Goal: Information Seeking & Learning: Learn about a topic

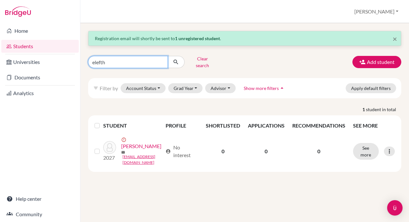
click at [163, 60] on input "elefth" at bounding box center [128, 62] width 80 height 12
type input "[DEMOGRAPHIC_DATA]"
click button "submit" at bounding box center [176, 62] width 17 height 12
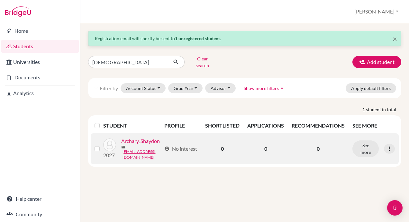
click at [129, 145] on link "Archary, Shaydon" at bounding box center [140, 141] width 39 height 8
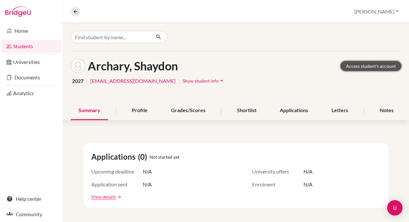
click at [361, 65] on link "Access student's account" at bounding box center [371, 66] width 61 height 10
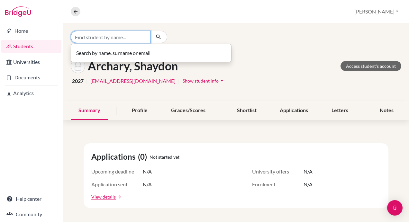
click at [111, 38] on input "Find student by name..." at bounding box center [111, 37] width 80 height 12
type input "lamar"
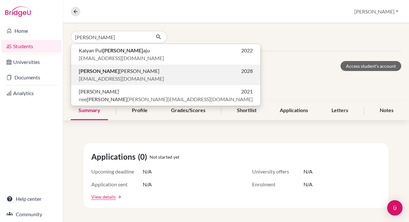
click at [94, 74] on span "Lamar Abbas" at bounding box center [119, 71] width 81 height 8
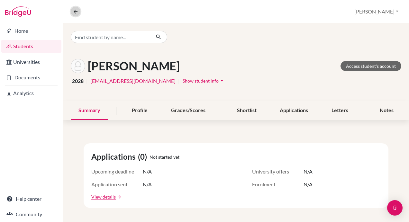
click at [73, 11] on icon at bounding box center [76, 12] width 6 height 6
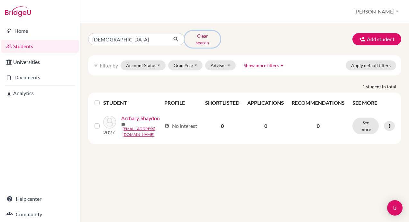
click at [210, 36] on button "Clear search" at bounding box center [203, 39] width 36 height 17
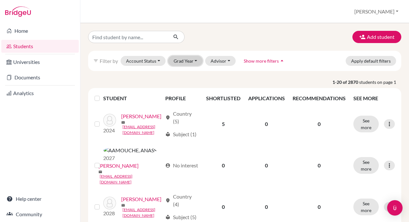
click at [181, 57] on button "Grad Year" at bounding box center [185, 61] width 35 height 10
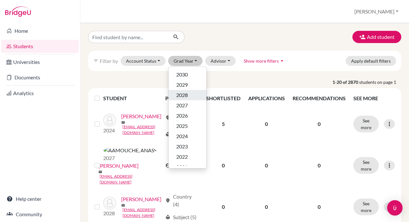
click at [185, 95] on span "2028" at bounding box center [182, 95] width 12 height 8
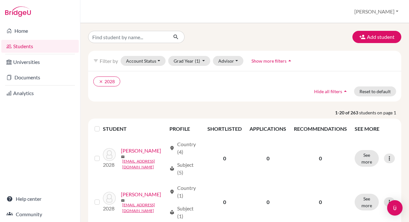
click at [102, 125] on label at bounding box center [102, 125] width 0 height 0
click at [0, 0] on input "checkbox" at bounding box center [0, 0] width 0 height 0
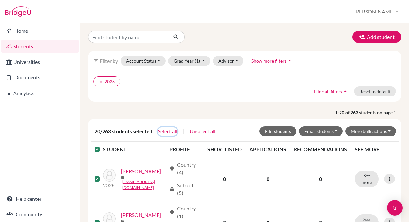
click at [173, 128] on button "Select all" at bounding box center [168, 131] width 20 height 8
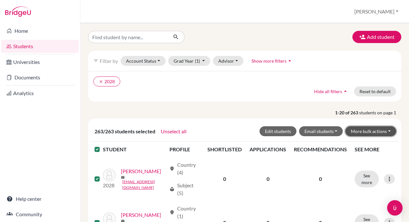
click at [371, 131] on button "More bulk actions" at bounding box center [371, 131] width 51 height 10
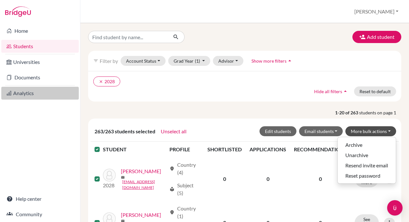
click at [27, 93] on link "Analytics" at bounding box center [40, 93] width 78 height 13
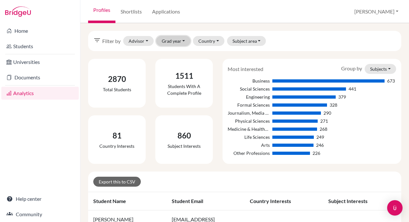
click at [174, 41] on button "Grad year" at bounding box center [173, 41] width 34 height 10
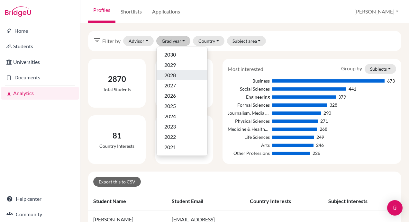
click at [174, 75] on span "2028" at bounding box center [170, 75] width 12 height 8
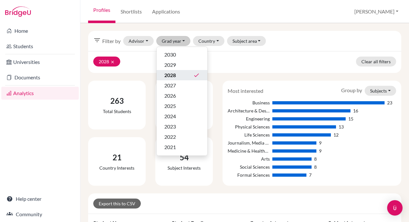
click at [301, 33] on div "filter_list Filter by Advisor Aboaja, John Adel, George Ahmed Nasr, Mohamed Nas…" at bounding box center [244, 41] width 313 height 20
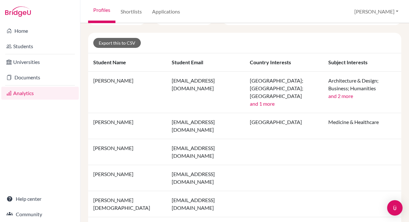
scroll to position [129, 0]
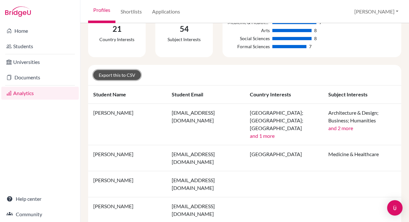
click at [116, 74] on link "Export this to CSV" at bounding box center [117, 75] width 48 height 10
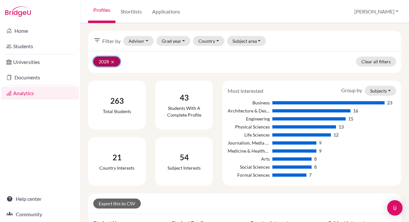
click at [115, 60] on icon "clear" at bounding box center [112, 62] width 5 height 5
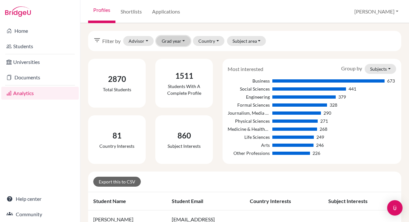
click at [178, 41] on button "Grad year" at bounding box center [173, 41] width 34 height 10
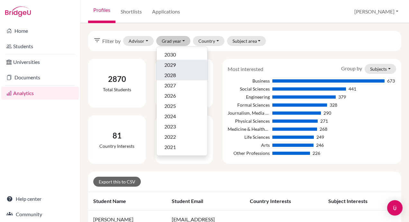
click at [173, 66] on span "2029" at bounding box center [170, 65] width 12 height 8
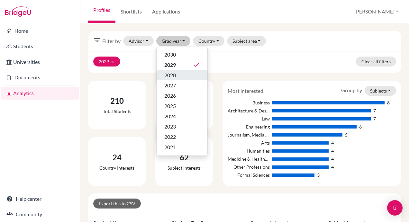
click at [317, 55] on div "2029 clear Clear all filters" at bounding box center [244, 62] width 313 height 22
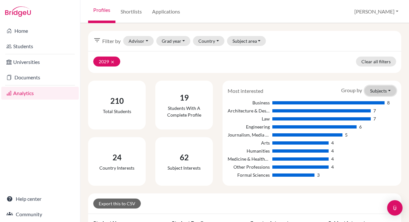
click at [373, 89] on button "Subjects" at bounding box center [381, 91] width 32 height 10
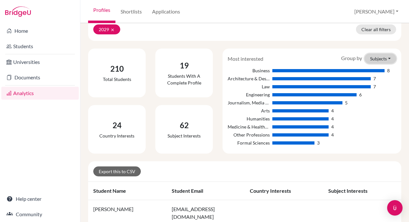
scroll to position [64, 0]
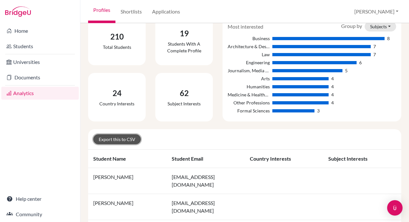
click at [131, 139] on link "Export this to CSV" at bounding box center [117, 139] width 48 height 10
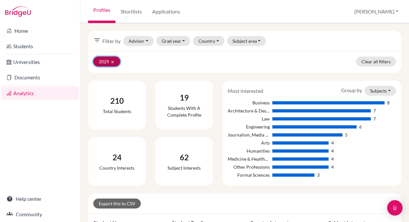
click at [113, 61] on icon "clear" at bounding box center [112, 62] width 5 height 5
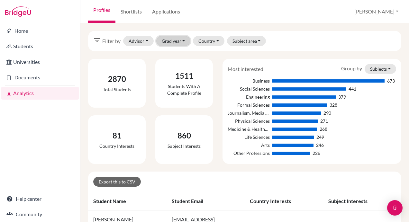
click at [167, 41] on button "Grad year" at bounding box center [173, 41] width 34 height 10
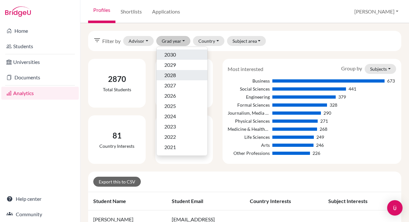
click at [176, 53] on div "2030" at bounding box center [181, 55] width 35 height 8
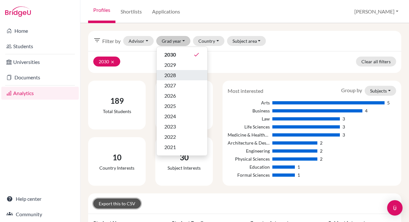
click at [116, 200] on link "Export this to CSV" at bounding box center [117, 204] width 48 height 10
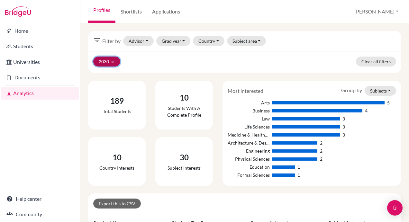
click at [114, 60] on icon "clear" at bounding box center [112, 62] width 5 height 5
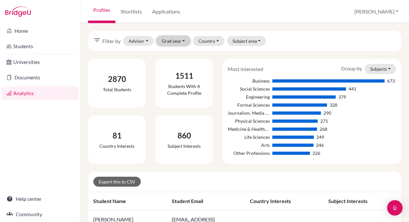
click at [168, 41] on button "Grad year" at bounding box center [173, 41] width 34 height 10
